Goal: Check status: Check status

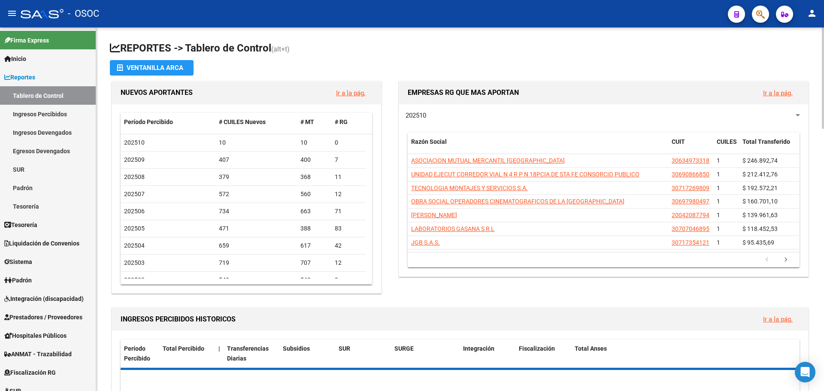
click at [432, 247] on app-link-go-to "JGB S.A.S." at bounding box center [425, 243] width 29 height 10
click at [428, 264] on datatable-pager "1 2 3 4 5" at bounding box center [603, 260] width 383 height 15
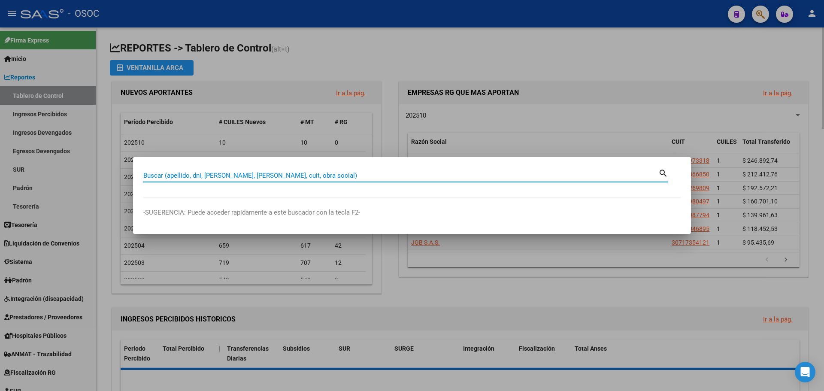
paste input "45615191"
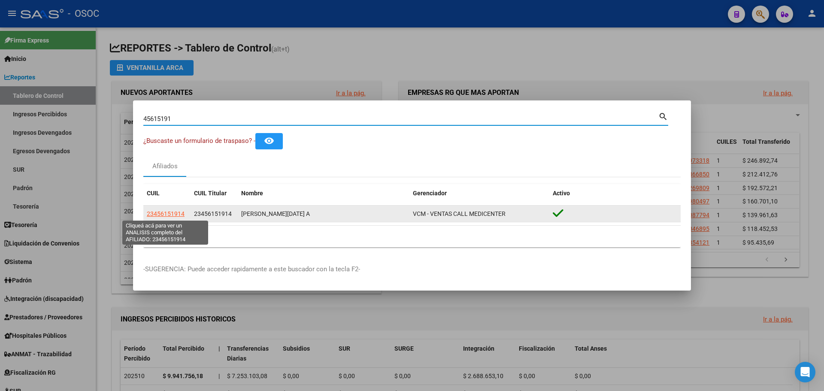
click at [164, 218] on app-link-go-to "23456151914" at bounding box center [166, 214] width 38 height 10
click at [172, 213] on span "23456151914" at bounding box center [166, 213] width 38 height 7
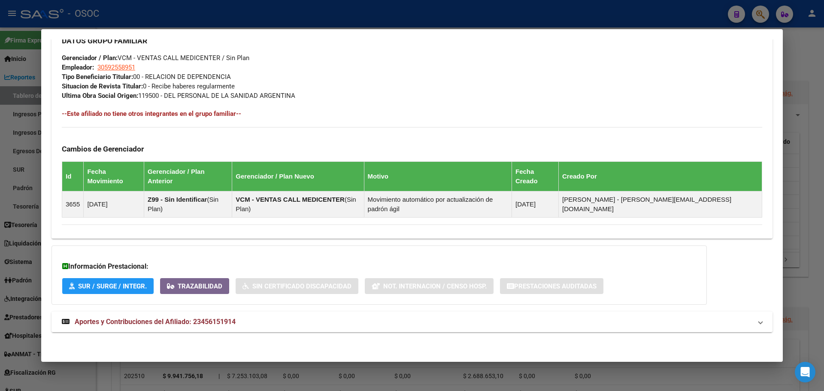
drag, startPoint x: 193, startPoint y: 320, endPoint x: 200, endPoint y: 282, distance: 39.2
click at [194, 320] on span "Aportes y Contribuciones del Afiliado: 23456151914" at bounding box center [155, 322] width 161 height 8
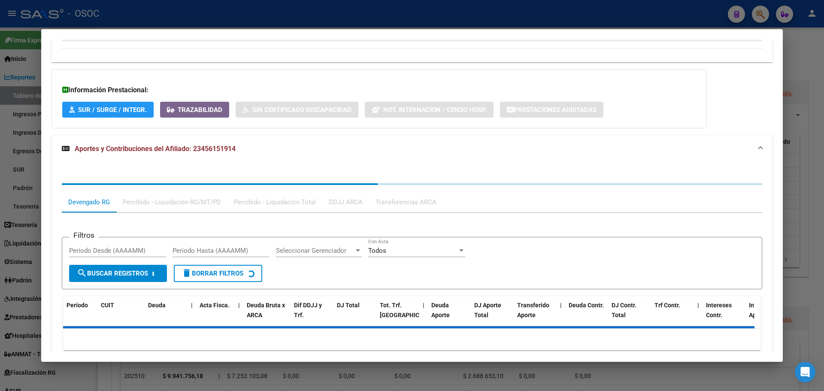
scroll to position [637, 0]
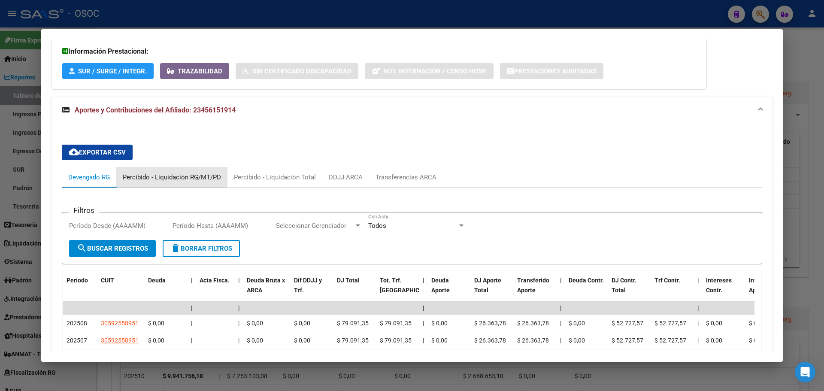
click at [170, 176] on div "Percibido - Liquidación RG/MT/PD" at bounding box center [172, 177] width 98 height 9
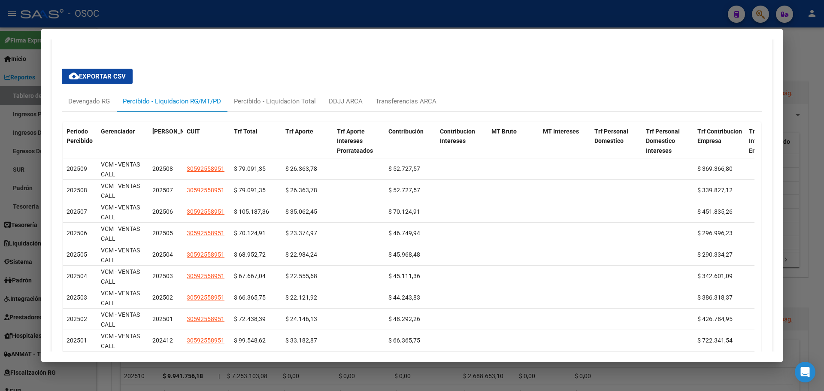
scroll to position [723, 0]
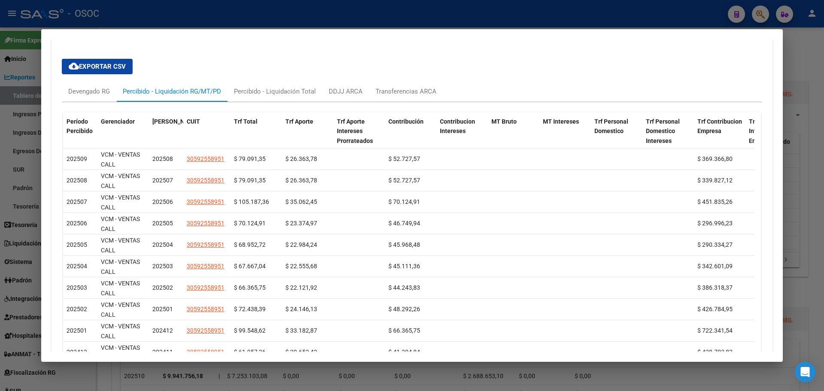
click at [20, 161] on div at bounding box center [412, 195] width 824 height 391
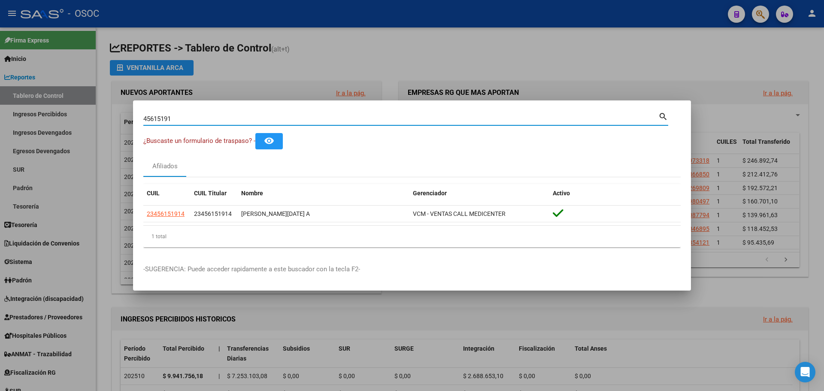
click at [192, 115] on input "45615191" at bounding box center [400, 119] width 515 height 8
paste input "2311357"
type input "42311357"
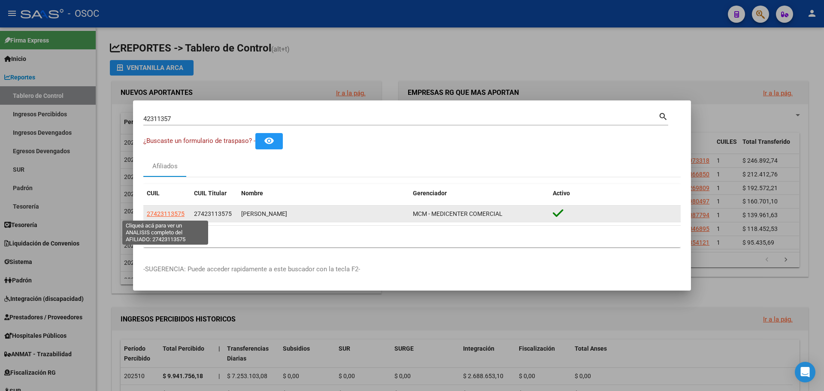
click at [166, 210] on span "27423113575" at bounding box center [166, 213] width 38 height 7
type textarea "27423113575"
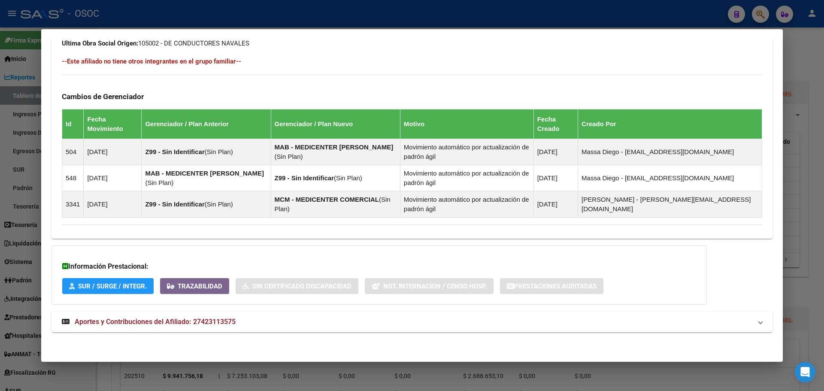
click at [191, 318] on span "Aportes y Contribuciones del Afiliado: 27423113575" at bounding box center [155, 322] width 161 height 8
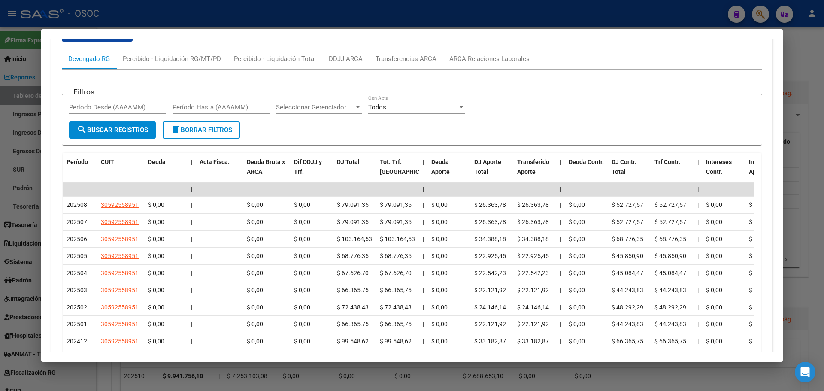
scroll to position [818, 0]
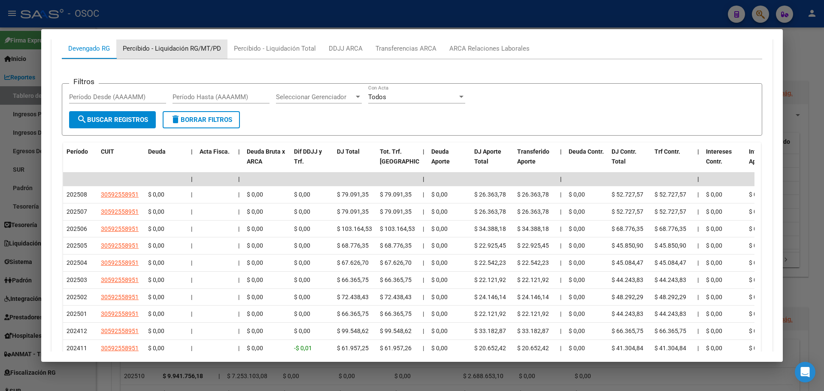
click at [162, 55] on div "Percibido - Liquidación RG/MT/PD" at bounding box center [171, 48] width 111 height 21
